Goal: Task Accomplishment & Management: Manage account settings

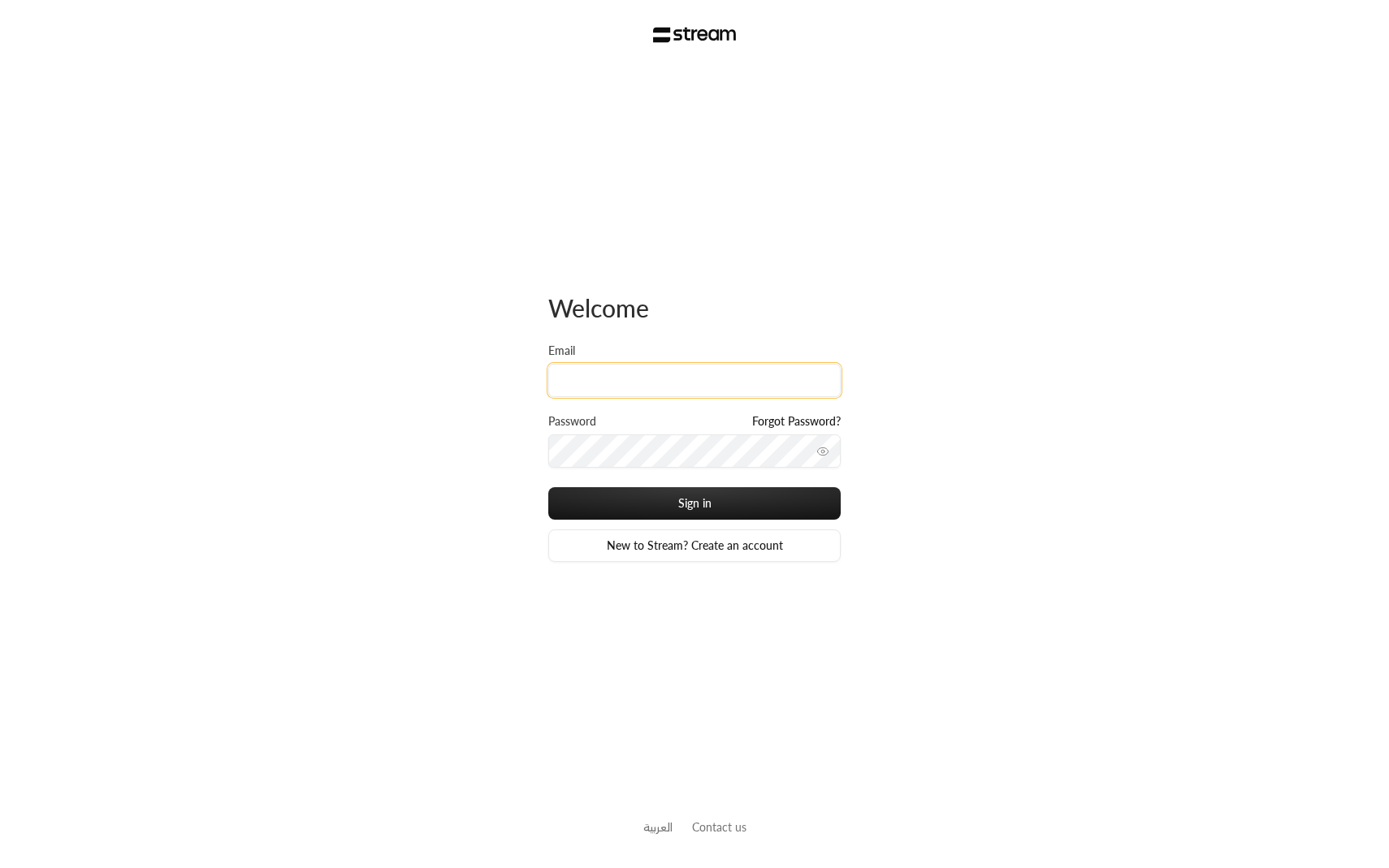
type input "[EMAIL_ADDRESS][DOMAIN_NAME]"
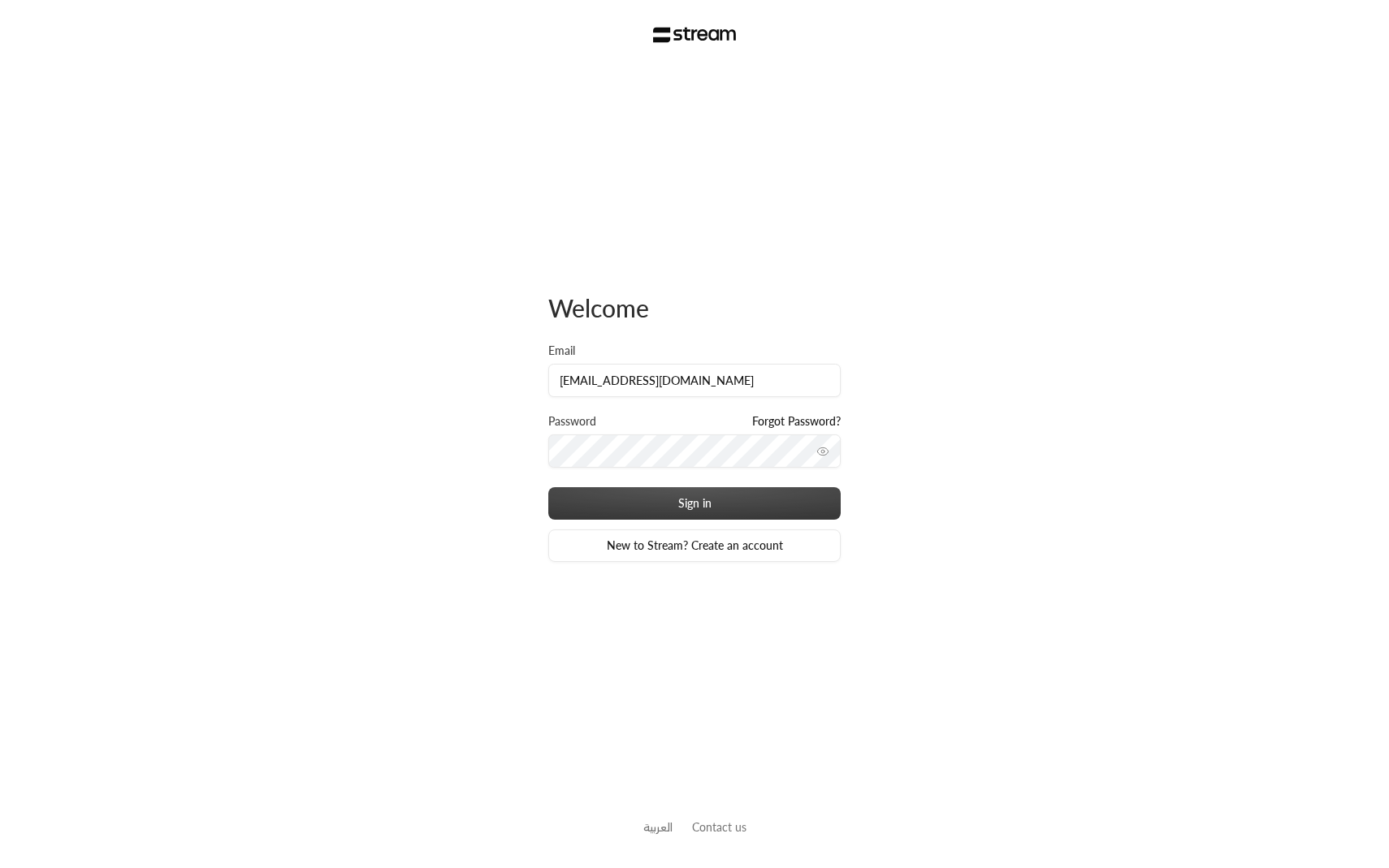
click at [634, 493] on button "Sign in" at bounding box center [694, 502] width 292 height 32
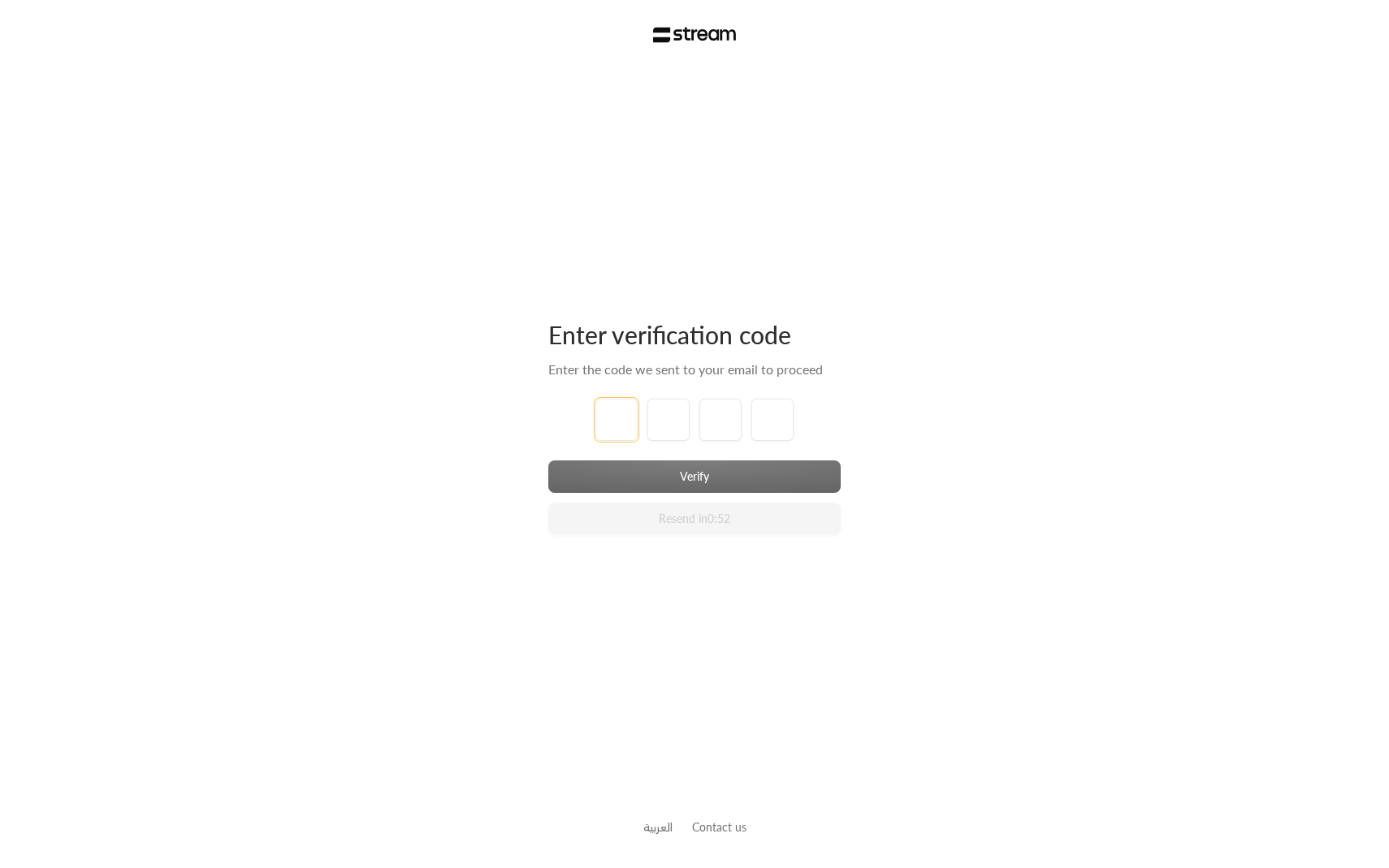
type input "1"
type input "2"
type input "3"
type input "4"
